Goal: Task Accomplishment & Management: Use online tool/utility

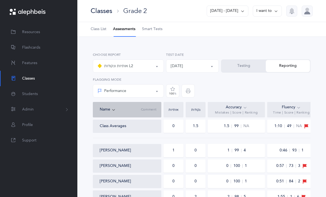
select select "9"
click at [96, 28] on span "Class List" at bounding box center [99, 30] width 16 height 6
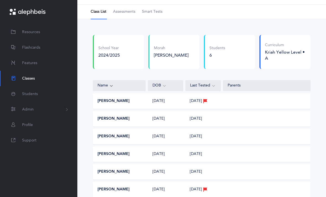
scroll to position [19, 0]
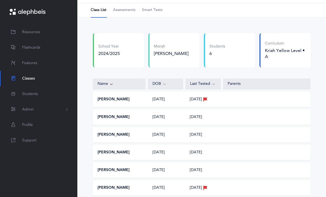
click at [147, 155] on div "Rivka Rosenberg 07/06/2016 06/11/2025" at bounding box center [202, 152] width 218 height 15
click at [123, 153] on button "Rivka Rosenberg" at bounding box center [113, 153] width 32 height 6
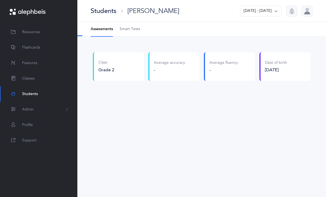
click at [128, 29] on span "Smart Tests" at bounding box center [130, 30] width 20 height 6
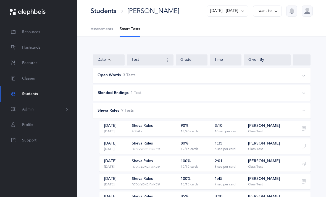
click at [34, 78] on span "Classes" at bounding box center [28, 79] width 13 height 6
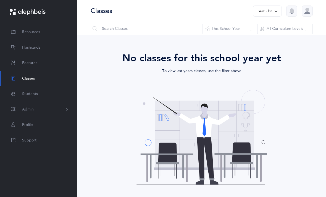
click at [246, 27] on button "This School Year" at bounding box center [229, 28] width 55 height 13
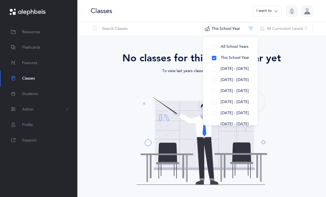
click at [214, 69] on button "[DATE] - [DATE]" at bounding box center [230, 69] width 46 height 11
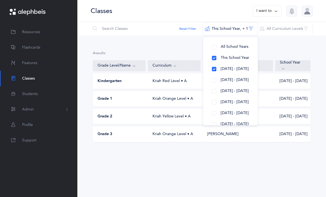
click at [155, 118] on div "Kriah Yellow Level • A" at bounding box center [174, 117] width 53 height 6
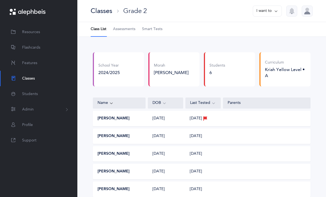
click at [135, 169] on div "[PERSON_NAME]" at bounding box center [119, 172] width 53 height 6
click at [131, 170] on div "[PERSON_NAME]" at bounding box center [119, 172] width 53 height 6
click at [153, 30] on span "Smart Tests" at bounding box center [152, 30] width 20 height 6
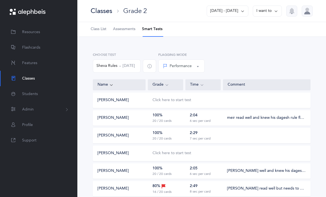
click at [165, 153] on div "Click here to start test" at bounding box center [171, 153] width 39 height 6
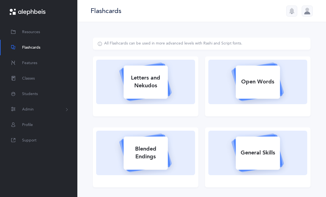
select select
select select "single"
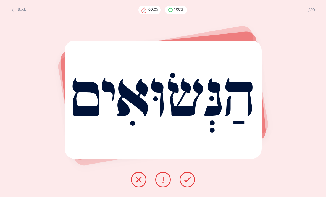
click at [15, 11] on icon at bounding box center [13, 10] width 4 height 6
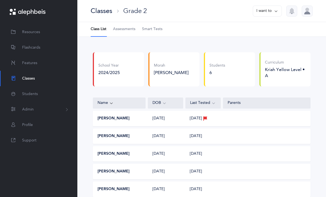
click at [155, 27] on span "Smart Tests" at bounding box center [152, 30] width 20 height 6
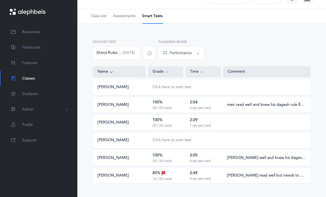
scroll to position [2, 0]
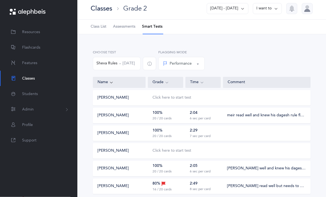
click at [234, 9] on button "[DATE] - [DATE]" at bounding box center [228, 8] width 42 height 11
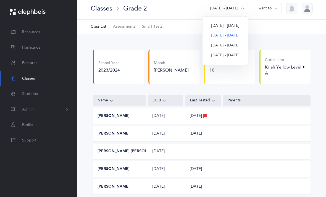
click at [155, 23] on link "Smart Tests" at bounding box center [152, 27] width 20 height 14
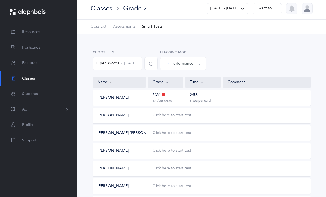
click at [175, 117] on div "Click here to start test" at bounding box center [171, 116] width 39 height 6
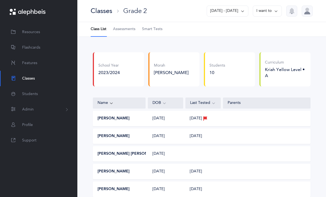
click at [154, 29] on span "Smart Tests" at bounding box center [152, 30] width 20 height 6
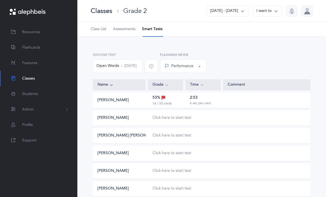
click at [242, 7] on button "2023 - 2024" at bounding box center [228, 11] width 42 height 11
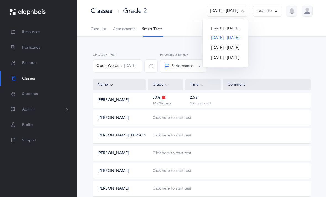
click at [232, 27] on button "2024 - 2025" at bounding box center [225, 28] width 37 height 10
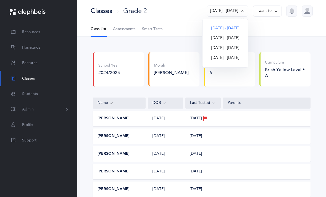
click at [153, 28] on span "Smart Tests" at bounding box center [152, 30] width 20 height 6
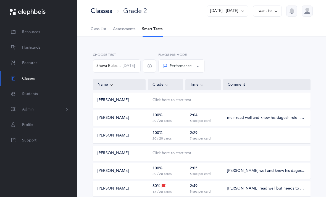
click at [172, 154] on div "Click here to start test" at bounding box center [171, 153] width 39 height 6
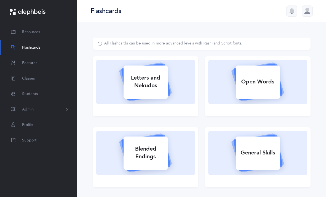
click at [120, 62] on icon at bounding box center [146, 81] width 66 height 46
select select "single"
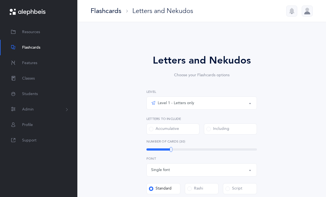
select select
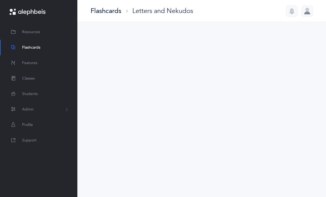
click at [109, 9] on div "Flashcards" at bounding box center [106, 10] width 31 height 9
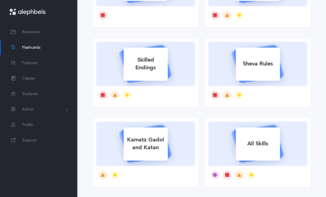
scroll to position [183, 0]
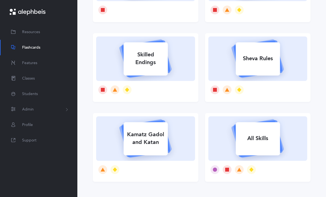
click at [250, 134] on div "All Skills" at bounding box center [258, 138] width 44 height 14
select select "single"
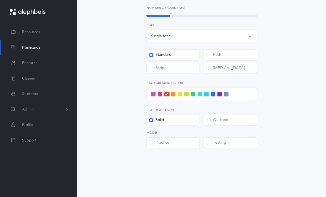
scroll to position [18, 0]
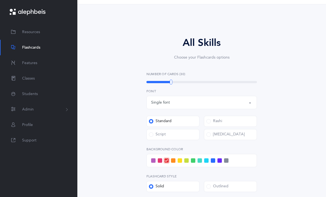
select select
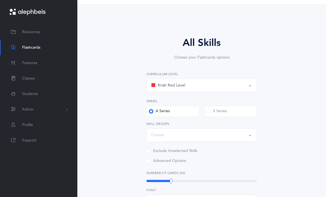
click at [221, 86] on div "Kriah Red Level" at bounding box center [201, 85] width 101 height 9
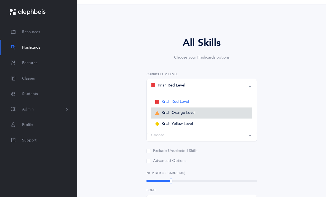
click at [164, 111] on span "Kriah Orange Level" at bounding box center [179, 112] width 34 height 5
select select "2"
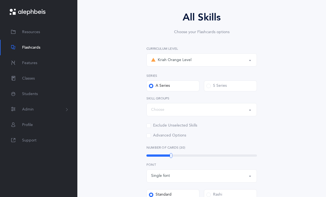
scroll to position [49, 0]
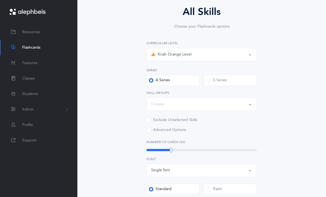
click at [222, 101] on div "Choose" at bounding box center [201, 103] width 101 height 9
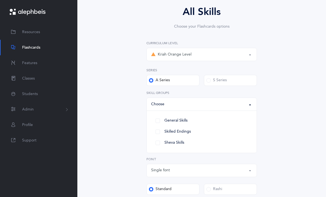
click at [157, 121] on link "General Skills" at bounding box center [201, 120] width 101 height 11
select select "General Skills"
select select
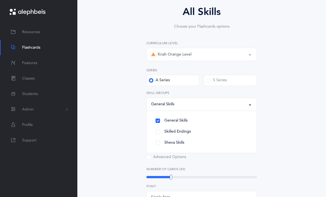
click at [281, 134] on div "All Skills Choose your Flashcards options Kriah Red Level Kriah Orange Level Kr…" at bounding box center [202, 162] width 218 height 347
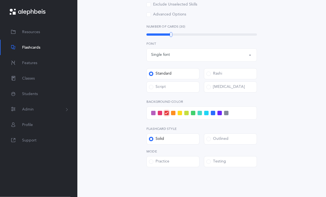
scroll to position [192, 0]
click at [210, 160] on span at bounding box center [208, 161] width 4 height 4
click at [0, 0] on input "Testing" at bounding box center [0, 0] width 0 height 0
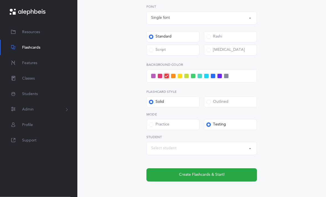
click at [210, 150] on div "Select student" at bounding box center [201, 148] width 101 height 9
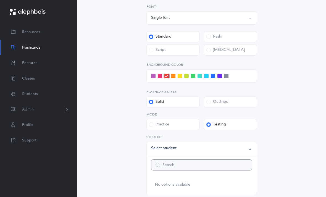
scroll to position [228, 0]
click at [202, 152] on div "Select student" at bounding box center [201, 148] width 101 height 9
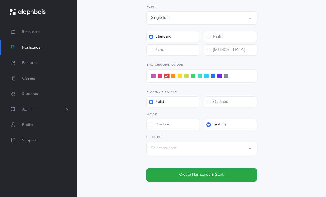
click at [204, 154] on button "Select student" at bounding box center [201, 148] width 110 height 13
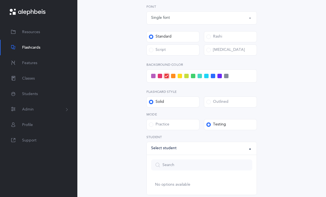
click at [175, 191] on ul "No options available" at bounding box center [202, 185] width 110 height 20
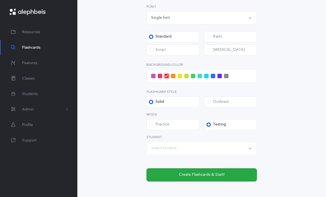
click at [186, 177] on span "Create Flashcards & Start!" at bounding box center [202, 175] width 46 height 6
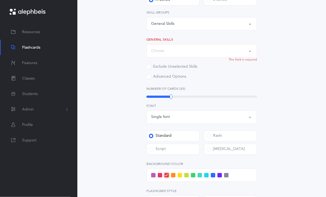
scroll to position [119, 0]
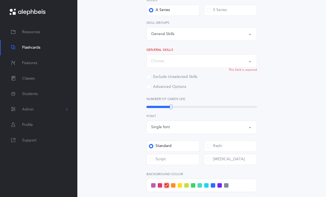
click at [221, 60] on div "Choose" at bounding box center [201, 60] width 101 height 9
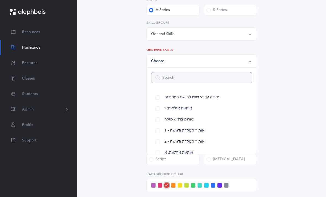
scroll to position [0, 0]
click at [233, 35] on div "General Skills" at bounding box center [201, 33] width 101 height 9
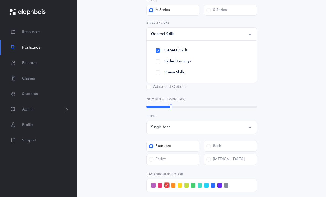
click at [153, 77] on link "Sheva Skills" at bounding box center [201, 72] width 101 height 11
select select
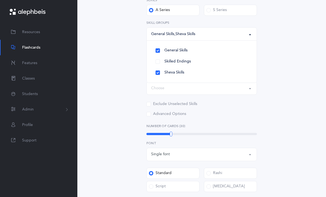
click at [113, 141] on div "All Skills Choose your Flashcards options Kriah Red Level Kriah Orange Level Kr…" at bounding box center [202, 129] width 218 height 421
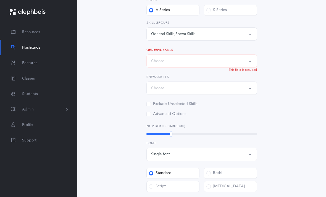
click at [199, 62] on div "Choose" at bounding box center [201, 60] width 101 height 9
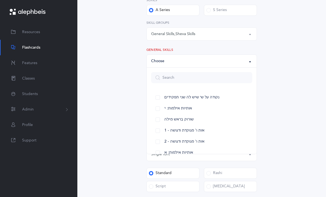
click at [156, 141] on link "2 - אות ו' מנוקדת ודגושה" at bounding box center [201, 141] width 101 height 11
select select "100"
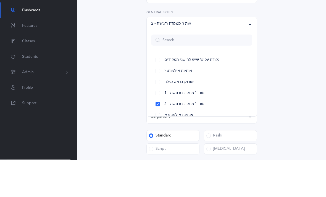
click at [281, 48] on div "All Skills Choose your Flashcards options Kriah Red Level Kriah Orange Level Kr…" at bounding box center [202, 129] width 218 height 421
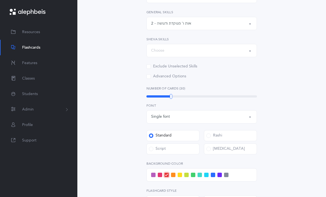
click at [205, 51] on div "Choose" at bounding box center [201, 50] width 101 height 9
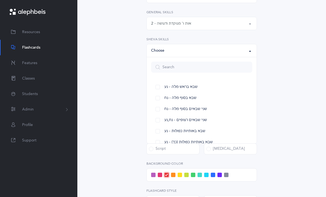
click at [154, 122] on link "שני שבאים רצופים - נח,נע" at bounding box center [201, 120] width 101 height 11
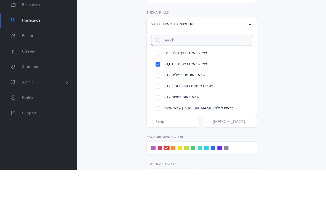
scroll to position [30, 0]
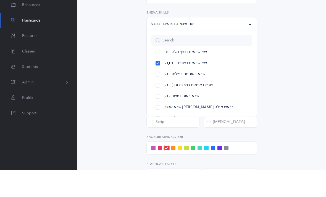
click at [157, 74] on link "שני שבאים בסוף מלה - נח" at bounding box center [201, 79] width 101 height 11
click at [157, 96] on link "שבא באותיות כפולות - נע" at bounding box center [201, 101] width 101 height 11
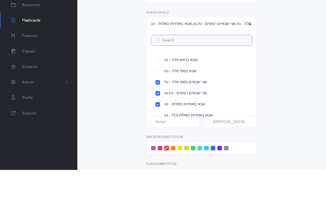
scroll to position [0, 0]
click at [157, 82] on link "שבא בראש מלה - נע" at bounding box center [201, 87] width 101 height 11
select select "12"
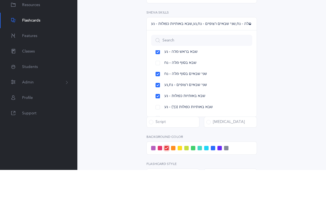
click at [156, 84] on link "שבא בסוף מלה - נח" at bounding box center [201, 89] width 101 height 11
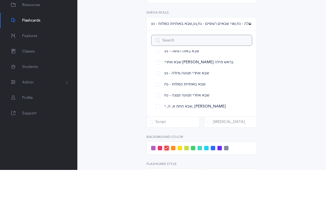
scroll to position [75, 0]
click at [157, 73] on link "שבא באות דגושה - נע" at bounding box center [201, 78] width 101 height 11
click at [281, 41] on div "All Skills Choose your Flashcards options Kriah Red Level Kriah Orange Level Kr…" at bounding box center [202, 92] width 218 height 421
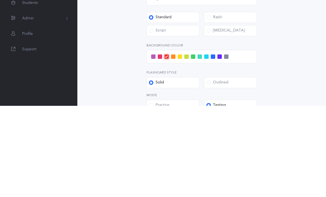
scroll to position [266, 0]
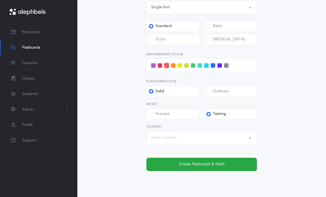
click at [194, 166] on span "Create Flashcards & Start!" at bounding box center [202, 164] width 46 height 6
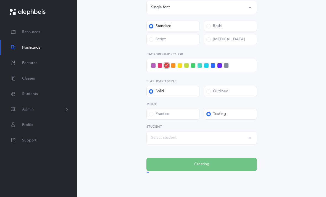
scroll to position [18, 0]
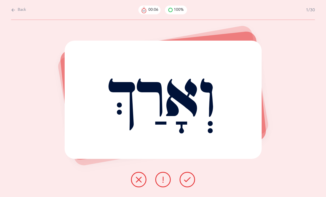
click at [23, 13] on button "Back" at bounding box center [18, 10] width 15 height 6
select select "2"
select select "100"
select select "single"
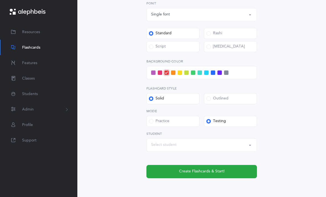
scroll to position [266, 0]
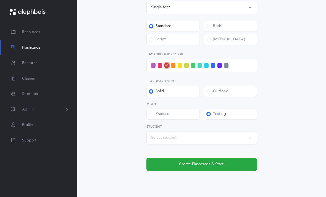
click at [152, 118] on label "Practice" at bounding box center [172, 114] width 53 height 11
click at [0, 0] on input "Practice" at bounding box center [0, 0] width 0 height 0
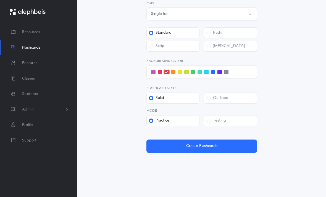
scroll to position [241, 0]
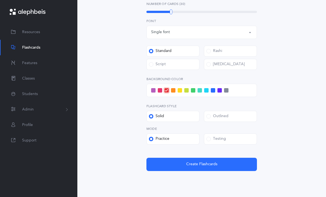
click at [207, 161] on span "Create Flashcards" at bounding box center [201, 164] width 31 height 6
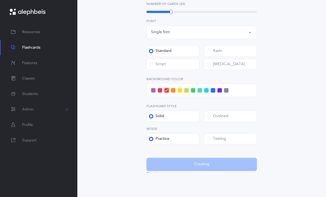
scroll to position [18, 0]
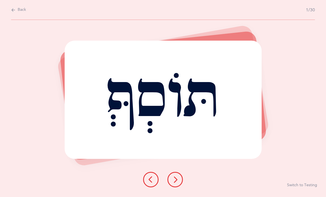
click at [181, 183] on button at bounding box center [174, 179] width 15 height 15
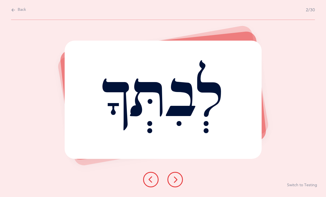
click at [182, 181] on button at bounding box center [174, 179] width 15 height 15
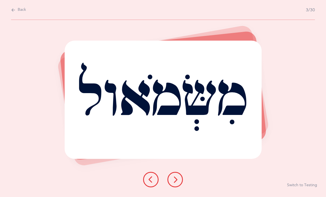
click at [179, 182] on button at bounding box center [174, 179] width 15 height 15
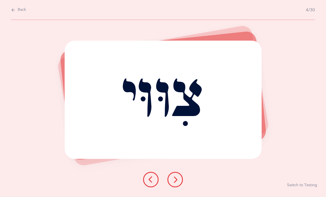
click at [179, 183] on button at bounding box center [174, 179] width 15 height 15
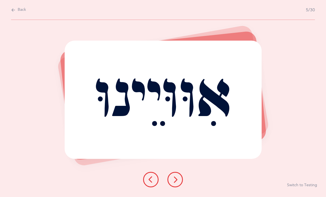
click at [179, 183] on button at bounding box center [174, 179] width 15 height 15
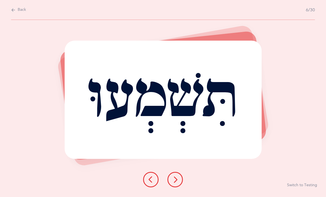
click at [181, 184] on button at bounding box center [174, 179] width 15 height 15
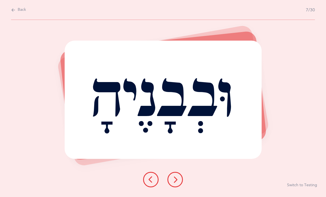
click at [180, 185] on button at bounding box center [174, 179] width 15 height 15
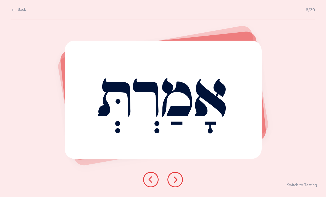
click at [179, 182] on button at bounding box center [174, 179] width 15 height 15
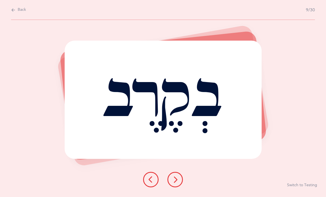
click at [176, 180] on button at bounding box center [174, 179] width 15 height 15
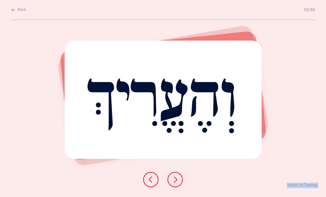
click at [174, 181] on button at bounding box center [174, 179] width 15 height 15
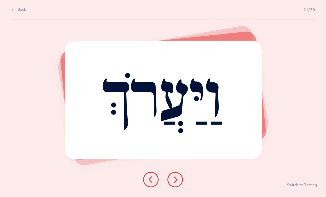
click at [177, 182] on button at bounding box center [174, 179] width 15 height 15
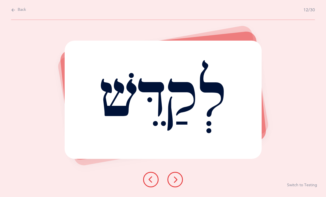
click at [182, 182] on button at bounding box center [174, 179] width 15 height 15
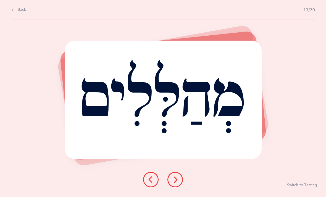
click at [178, 183] on icon at bounding box center [175, 179] width 7 height 7
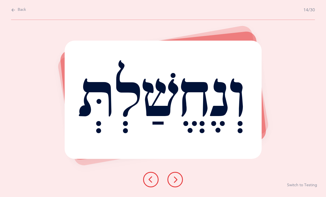
click at [178, 183] on icon at bounding box center [175, 179] width 7 height 7
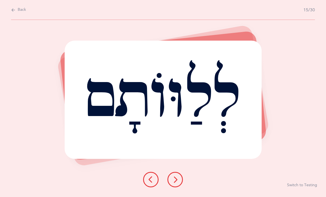
click at [178, 183] on icon at bounding box center [175, 179] width 7 height 7
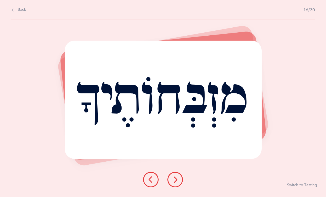
click at [174, 183] on icon at bounding box center [175, 179] width 7 height 7
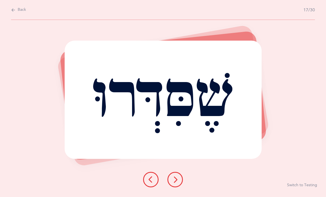
click at [176, 183] on icon at bounding box center [175, 179] width 7 height 7
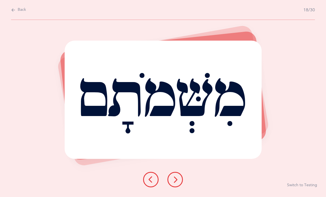
click at [177, 178] on button at bounding box center [174, 179] width 15 height 15
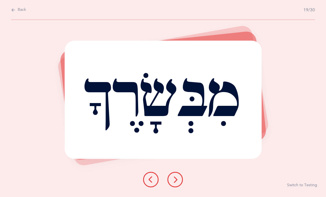
click at [173, 172] on div "מִבְּשָׂרֶךָ Report incorrect word Switch to Testing" at bounding box center [163, 108] width 326 height 177
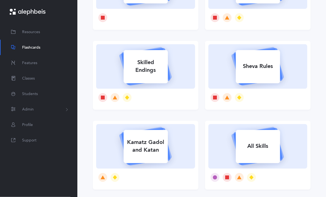
scroll to position [183, 0]
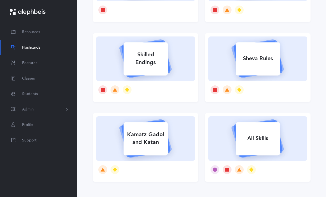
click at [242, 139] on div "All Skills" at bounding box center [258, 138] width 44 height 14
select select "single"
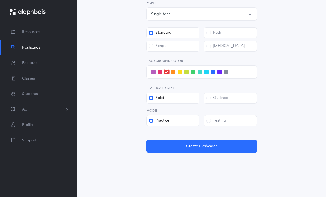
scroll to position [18, 0]
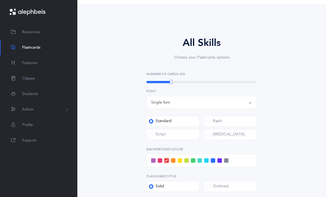
select select
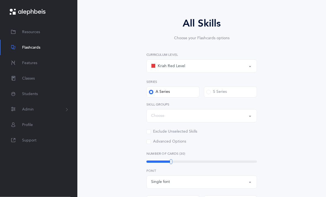
scroll to position [38, 0]
click at [168, 67] on div "Kriah Red Level" at bounding box center [168, 65] width 34 height 7
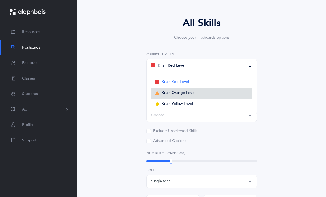
click at [166, 94] on span "Kriah Orange Level" at bounding box center [179, 93] width 34 height 5
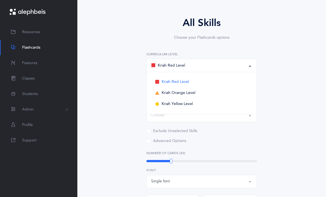
select select "2"
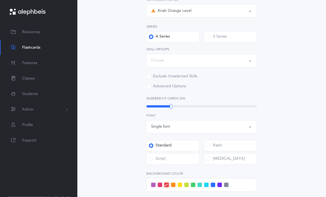
click at [166, 64] on div "Choose" at bounding box center [201, 60] width 101 height 9
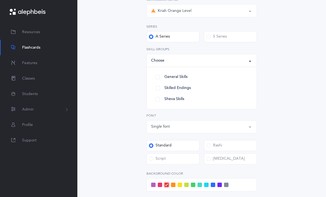
click at [120, 87] on div "All Skills Choose your Flashcards options Kriah Red Level Kriah Orange Level Kr…" at bounding box center [202, 116] width 218 height 342
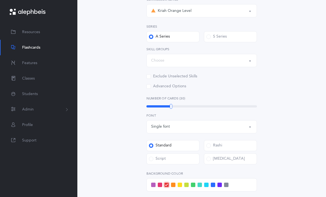
click at [163, 57] on div "Choose" at bounding box center [201, 60] width 101 height 9
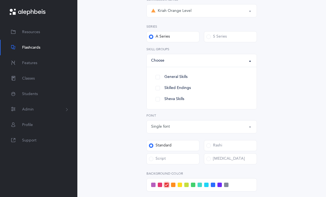
click at [157, 102] on link "Sheva Skills" at bounding box center [201, 99] width 101 height 11
select select "Sheva Skills"
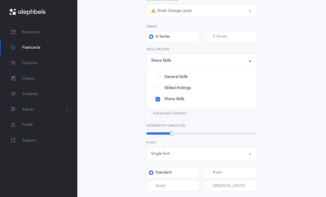
click at [126, 104] on div "All Skills Choose your Flashcards options Kriah Red Level Kriah Orange Level Kr…" at bounding box center [202, 129] width 218 height 369
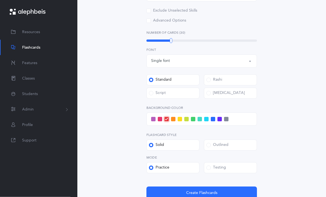
scroll to position [214, 0]
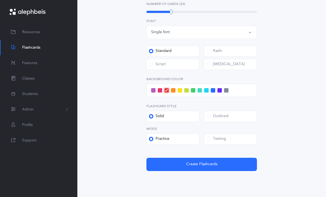
click at [186, 162] on span "Create Flashcards" at bounding box center [201, 164] width 31 height 6
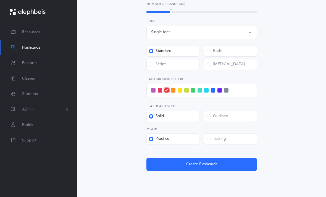
click at [177, 169] on button "Create Flashcards" at bounding box center [201, 164] width 110 height 13
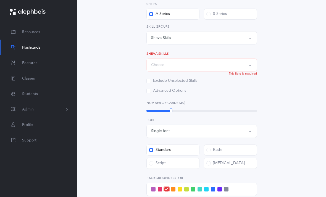
scroll to position [109, 0]
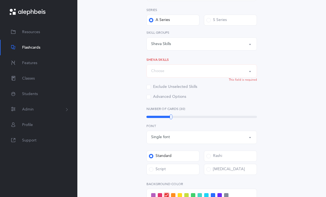
click at [176, 73] on div "Choose" at bounding box center [201, 70] width 101 height 9
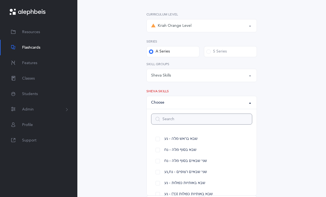
scroll to position [75, 0]
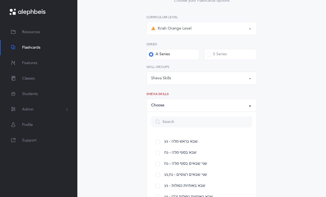
click at [161, 137] on link "שבא בראש מלה - נע" at bounding box center [201, 141] width 101 height 11
select select "12"
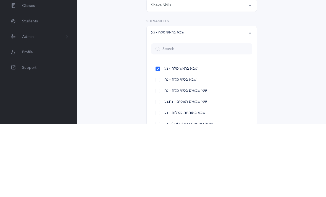
click at [157, 147] on link "שבא בסוף מלה - נח" at bounding box center [201, 152] width 101 height 11
click at [157, 158] on link "שני שבאים בסוף מלה - נח" at bounding box center [201, 163] width 101 height 11
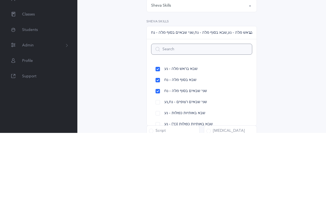
scroll to position [86, 0]
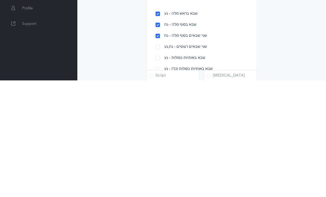
click at [158, 158] on link "שני שבאים רצופים - נח,נע" at bounding box center [201, 163] width 101 height 11
click at [155, 169] on link "שבא באותיות כפולות - נע" at bounding box center [201, 174] width 101 height 11
click at [117, 49] on div "All Skills Choose your Flashcards options Kriah Red Level Kriah Orange Level Kr…" at bounding box center [202, 136] width 218 height 369
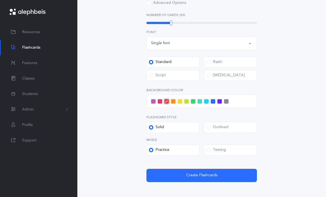
click at [197, 178] on button "Create Flashcards" at bounding box center [201, 175] width 110 height 13
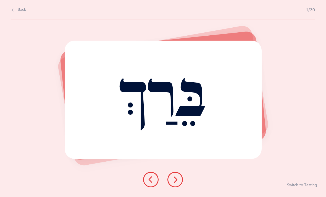
scroll to position [18, 0]
click at [176, 183] on icon at bounding box center [175, 179] width 7 height 7
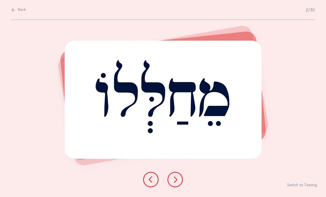
click at [180, 180] on button at bounding box center [174, 179] width 15 height 15
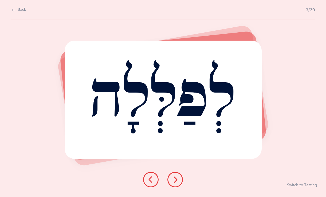
click at [177, 180] on button at bounding box center [174, 179] width 15 height 15
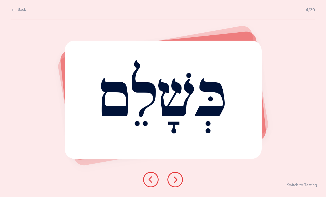
click at [178, 183] on icon at bounding box center [175, 179] width 7 height 7
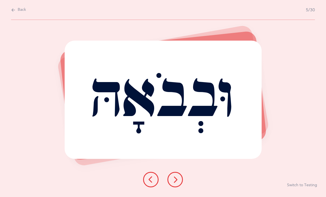
click at [176, 179] on button at bounding box center [174, 179] width 15 height 15
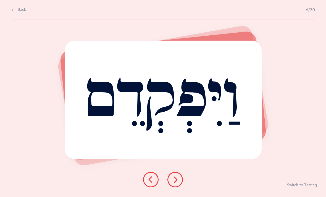
click at [176, 182] on button at bounding box center [174, 179] width 15 height 15
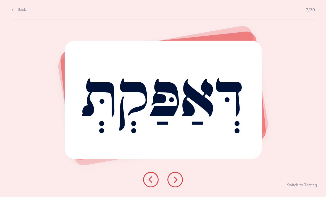
click at [177, 181] on button at bounding box center [174, 179] width 15 height 15
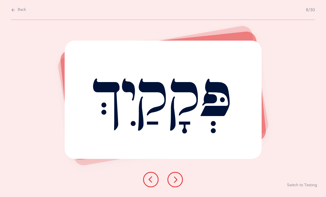
click at [176, 180] on button at bounding box center [174, 179] width 15 height 15
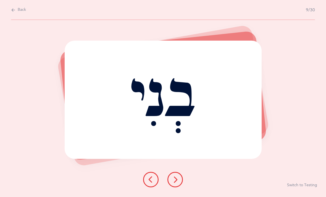
click at [176, 180] on button at bounding box center [174, 179] width 15 height 15
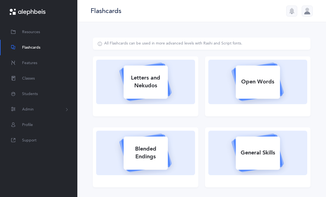
select select
select select "single"
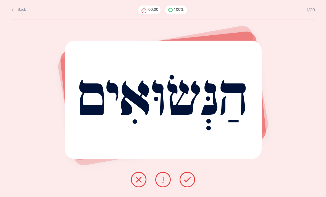
click at [208, 99] on div "הַנְּשׂוּאִים" at bounding box center [163, 100] width 197 height 118
click at [20, 10] on span "Back" at bounding box center [22, 10] width 8 height 6
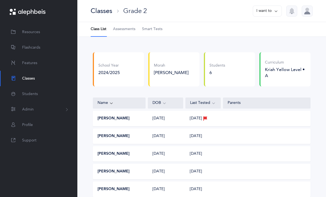
click at [158, 31] on span "Smart Tests" at bounding box center [152, 30] width 20 height 6
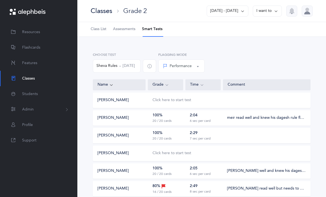
click at [175, 155] on div "Click here to start test" at bounding box center [171, 153] width 39 height 6
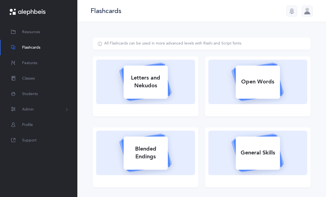
select select
select select "single"
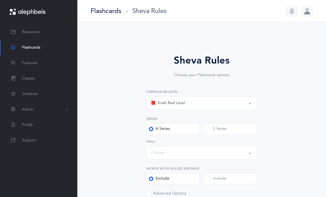
click at [211, 104] on div "Kriah Red Level" at bounding box center [201, 102] width 101 height 9
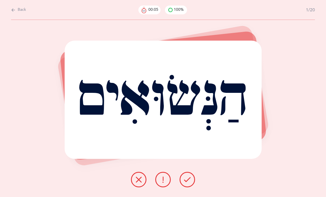
click at [137, 181] on button at bounding box center [138, 179] width 15 height 15
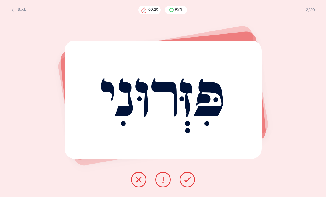
click at [134, 187] on button at bounding box center [138, 179] width 15 height 15
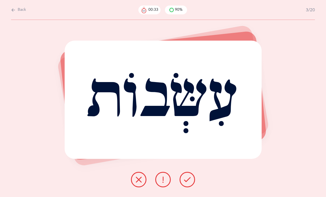
click at [139, 183] on icon at bounding box center [138, 179] width 7 height 7
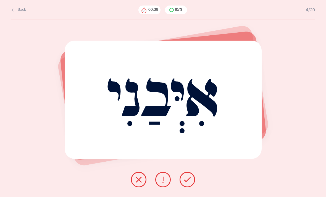
click at [188, 183] on icon at bounding box center [187, 179] width 7 height 7
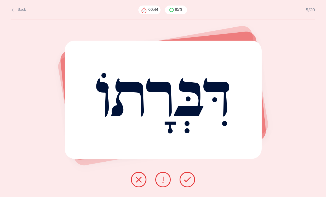
click at [186, 180] on button at bounding box center [186, 179] width 15 height 15
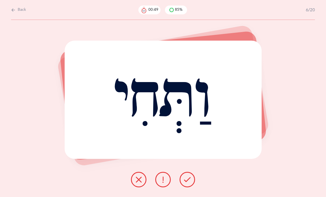
click at [189, 182] on icon at bounding box center [187, 179] width 7 height 7
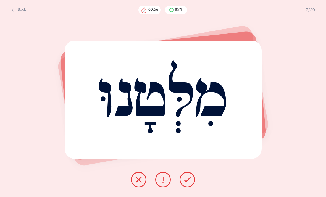
click at [187, 183] on icon at bounding box center [187, 179] width 7 height 7
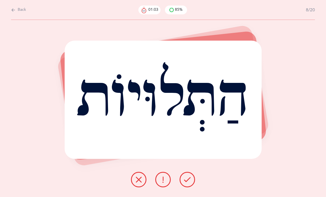
click at [189, 183] on icon at bounding box center [187, 179] width 7 height 7
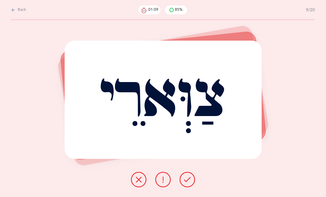
click at [141, 183] on icon at bounding box center [138, 179] width 7 height 7
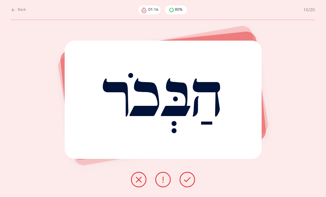
click at [186, 183] on icon at bounding box center [187, 179] width 7 height 7
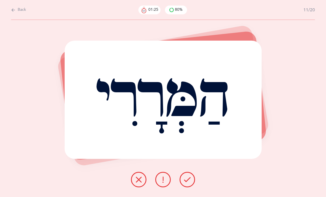
click at [190, 183] on icon at bounding box center [187, 179] width 7 height 7
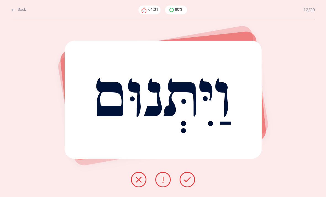
click at [192, 185] on button at bounding box center [186, 179] width 15 height 15
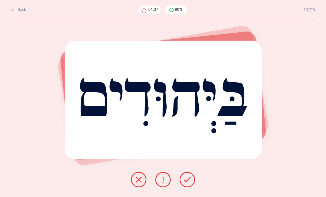
click at [189, 183] on icon at bounding box center [187, 179] width 7 height 7
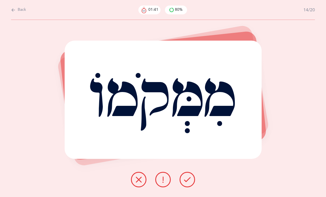
click at [191, 182] on button at bounding box center [186, 179] width 15 height 15
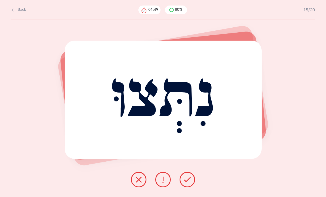
click at [141, 183] on icon at bounding box center [138, 179] width 7 height 7
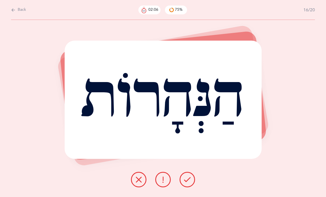
click at [137, 182] on button at bounding box center [138, 179] width 15 height 15
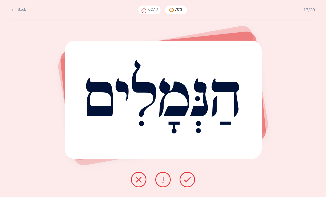
click at [188, 183] on icon at bounding box center [187, 179] width 7 height 7
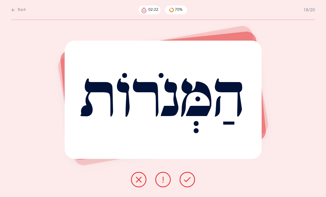
click at [194, 182] on button at bounding box center [186, 179] width 15 height 15
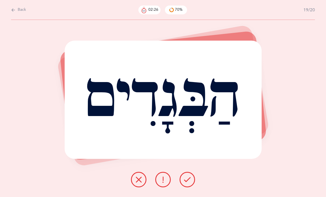
click at [194, 185] on button at bounding box center [186, 179] width 15 height 15
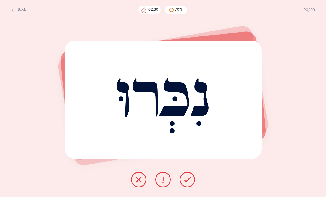
click at [193, 185] on button at bounding box center [186, 179] width 15 height 15
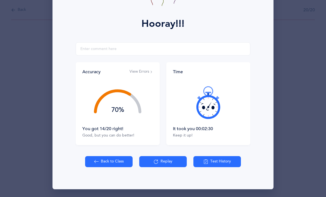
scroll to position [66, 0]
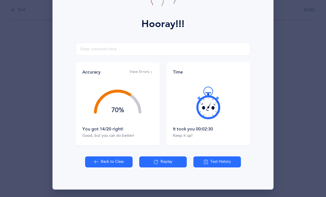
click at [140, 72] on button "View Errors" at bounding box center [140, 72] width 23 height 6
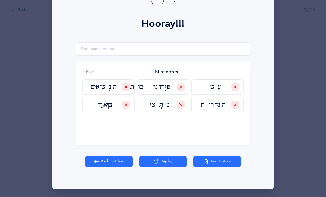
scroll to position [66, 0]
click at [89, 72] on button "Back" at bounding box center [88, 72] width 12 height 6
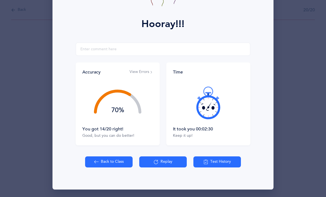
click at [322, 83] on div "Hooray!!! Accuracy View Errors 70% You got 14/20 right! Good, but you can do be…" at bounding box center [163, 98] width 326 height 197
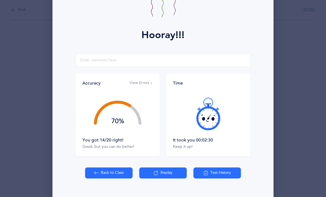
scroll to position [55, 0]
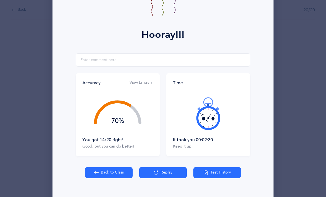
click at [144, 84] on button "View Errors" at bounding box center [140, 83] width 23 height 6
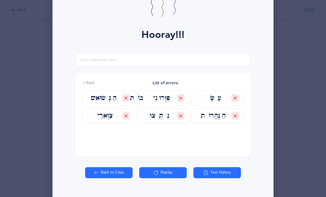
click at [86, 85] on button "Back" at bounding box center [88, 83] width 12 height 6
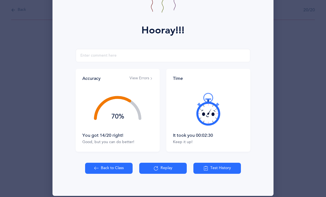
scroll to position [59, 0]
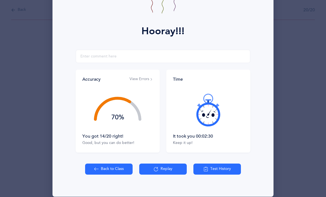
click at [145, 81] on button "View Errors" at bounding box center [140, 79] width 23 height 6
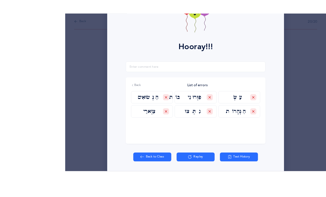
scroll to position [18, 0]
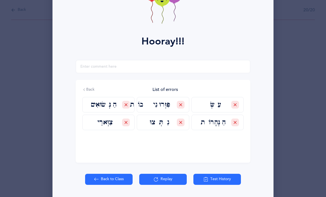
click at [90, 88] on button "Back" at bounding box center [88, 90] width 12 height 6
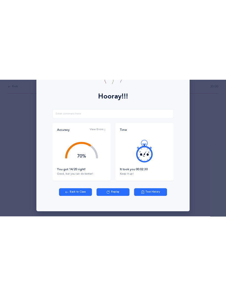
scroll to position [0, 0]
